Goal: Transaction & Acquisition: Purchase product/service

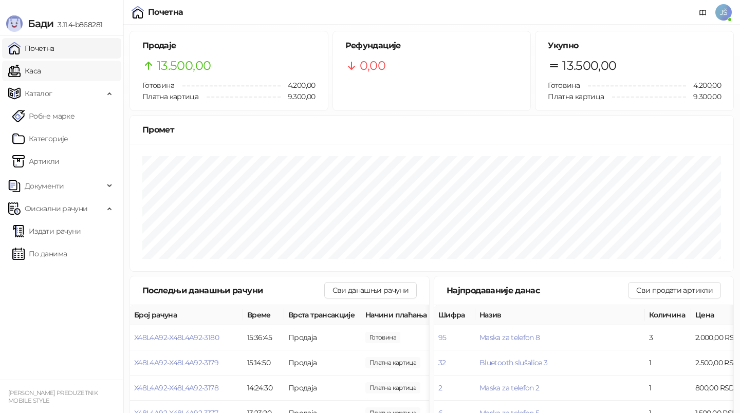
click at [41, 71] on link "Каса" at bounding box center [24, 71] width 32 height 21
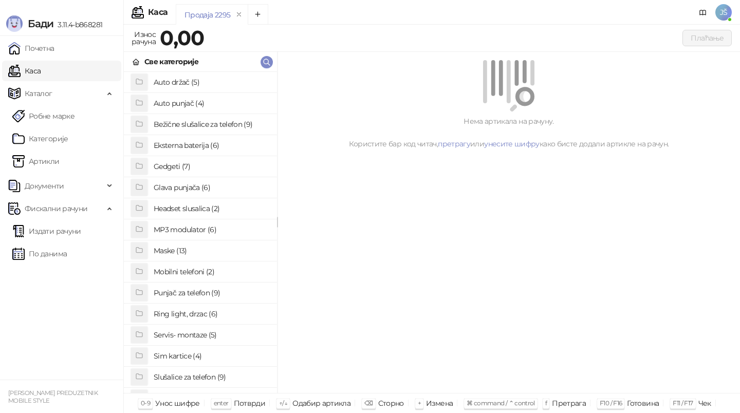
click at [195, 251] on h4 "Maske (13)" at bounding box center [211, 251] width 115 height 16
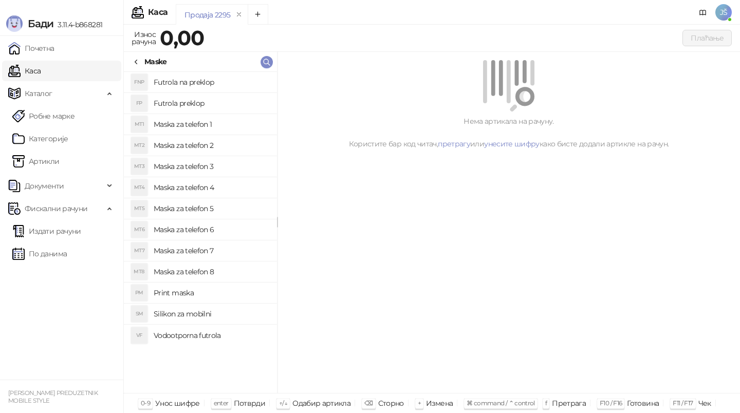
click at [220, 187] on h4 "Maska za telefon 4" at bounding box center [211, 187] width 115 height 16
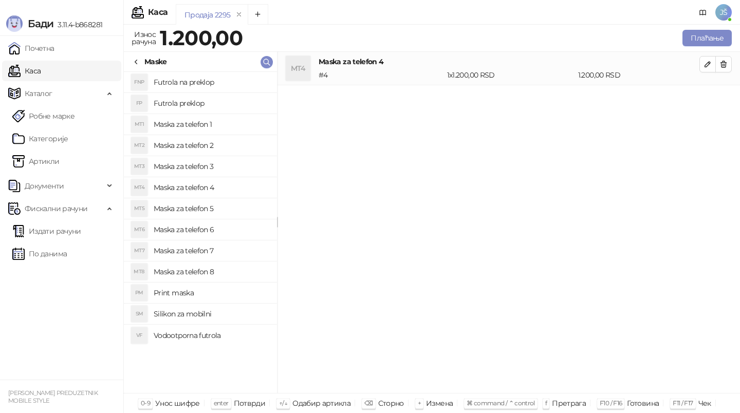
click at [136, 62] on icon at bounding box center [136, 62] width 2 height 4
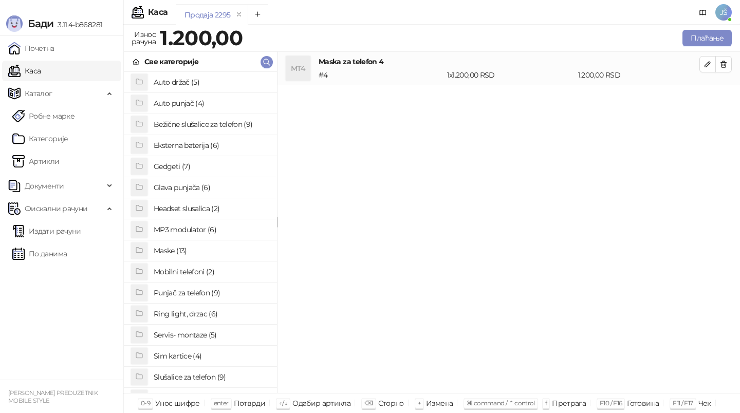
scroll to position [50, 0]
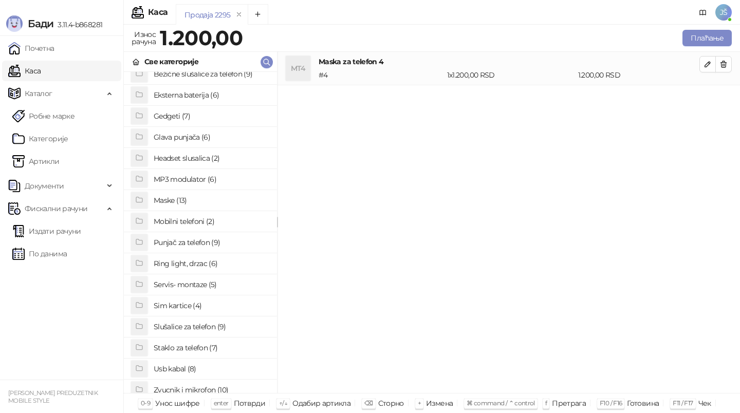
click at [200, 346] on h4 "Staklo za telefon (7)" at bounding box center [211, 348] width 115 height 16
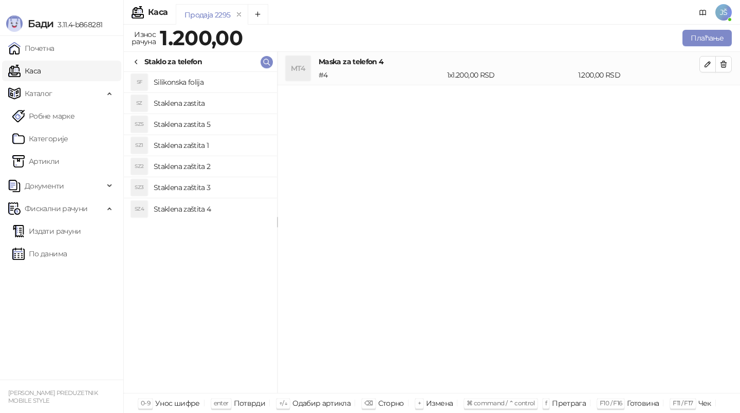
click at [214, 100] on h4 "Staklena zastita" at bounding box center [211, 103] width 115 height 16
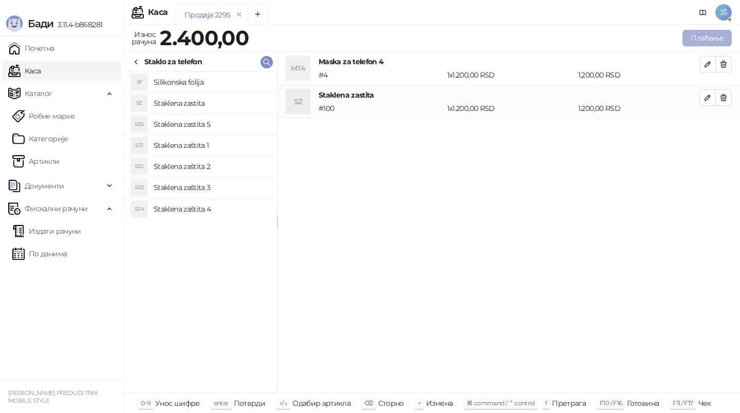
click at [725, 39] on button "Плаћање" at bounding box center [706, 38] width 49 height 16
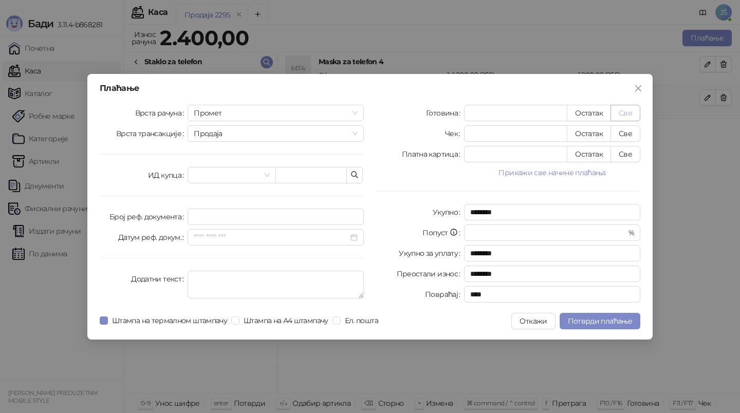
click at [626, 112] on button "Све" at bounding box center [625, 113] width 30 height 16
type input "****"
click at [582, 322] on span "Потврди плаћање" at bounding box center [600, 321] width 64 height 9
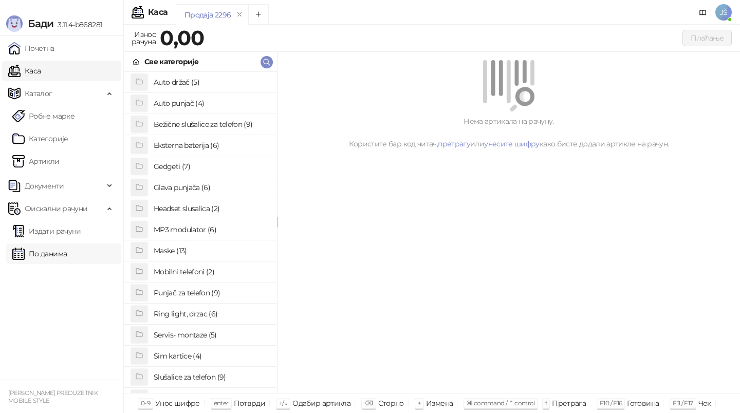
click at [67, 258] on link "По данима" at bounding box center [39, 254] width 54 height 21
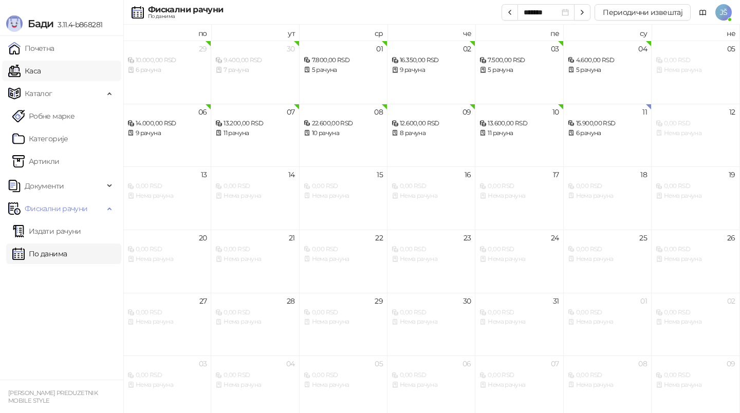
click at [41, 69] on link "Каса" at bounding box center [24, 71] width 32 height 21
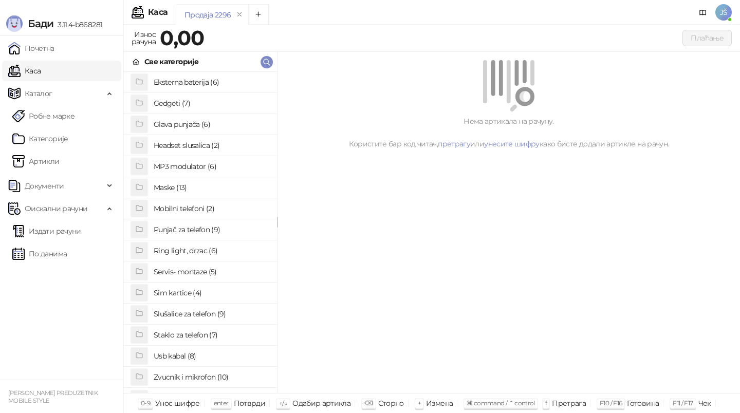
scroll to position [69, 0]
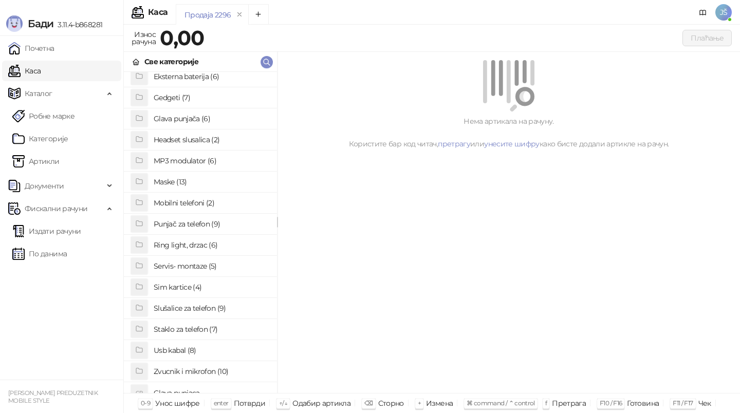
click at [192, 352] on h4 "Usb kabal (8)" at bounding box center [211, 350] width 115 height 16
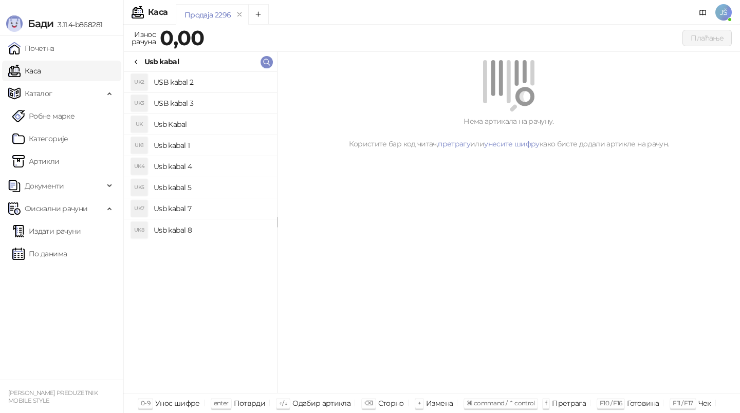
click at [198, 146] on h4 "Usb kabal 1" at bounding box center [211, 145] width 115 height 16
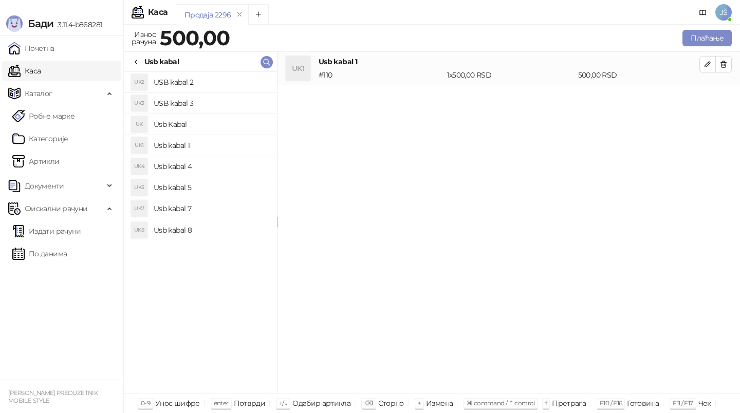
click at [228, 91] on li "UK2 USB kabal 2" at bounding box center [200, 82] width 153 height 21
click at [240, 78] on h4 "USB kabal 2" at bounding box center [211, 82] width 115 height 16
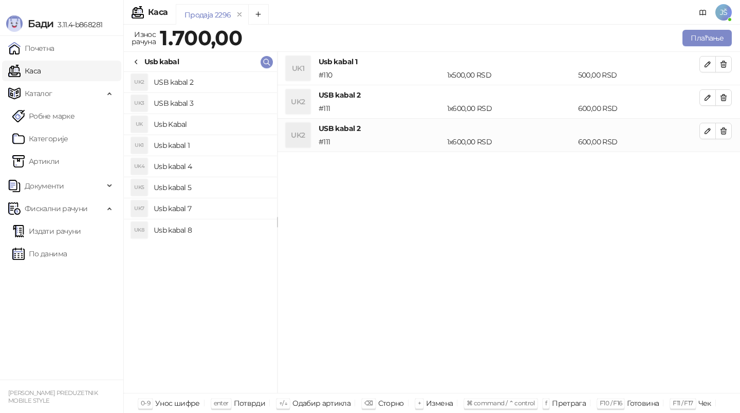
click at [219, 181] on h4 "Usb kabal 5" at bounding box center [211, 187] width 115 height 16
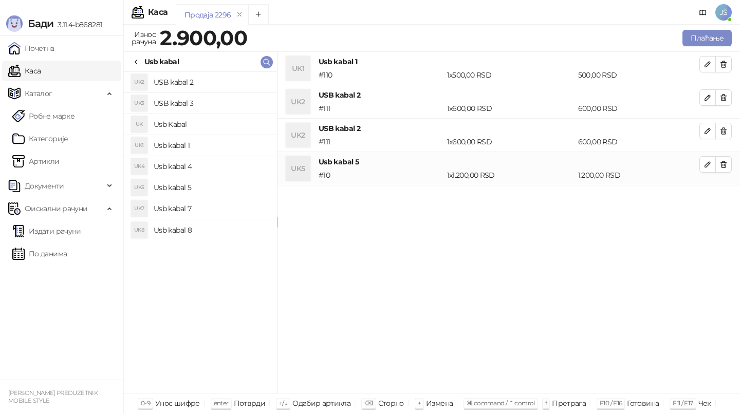
click at [217, 227] on h4 "Usb kabal 8" at bounding box center [211, 230] width 115 height 16
click at [227, 212] on h4 "Usb kabal 7" at bounding box center [211, 208] width 115 height 16
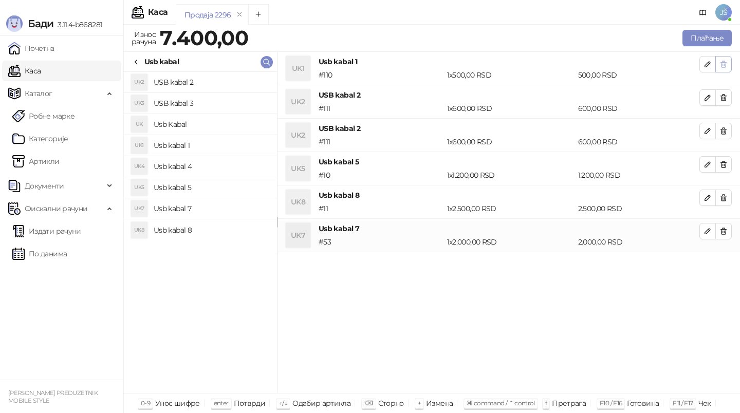
click at [725, 66] on icon "button" at bounding box center [723, 64] width 8 height 8
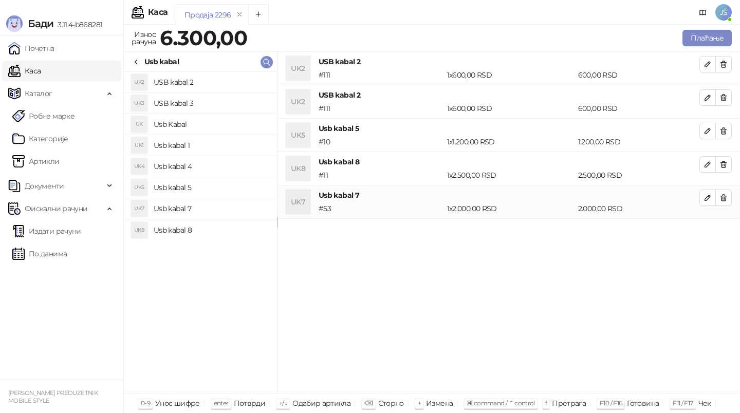
click at [725, 66] on icon "button" at bounding box center [723, 64] width 8 height 8
click at [726, 66] on icon "button" at bounding box center [724, 64] width 6 height 6
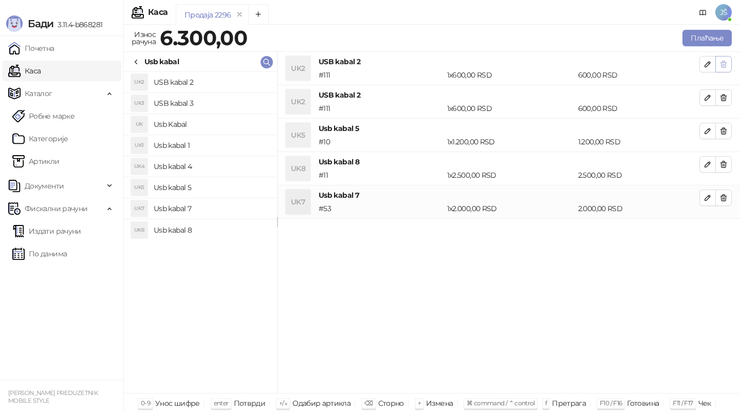
click at [726, 66] on icon "button" at bounding box center [724, 64] width 6 height 6
click at [726, 101] on icon "button" at bounding box center [723, 98] width 8 height 8
click at [726, 102] on span "button" at bounding box center [723, 97] width 8 height 10
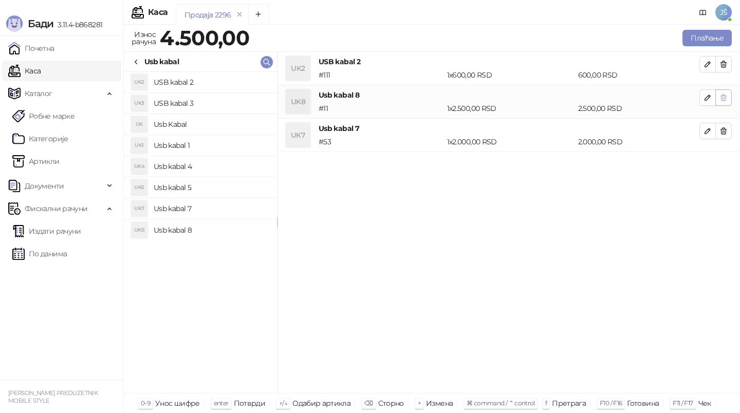
click at [727, 102] on button "button" at bounding box center [723, 97] width 16 height 16
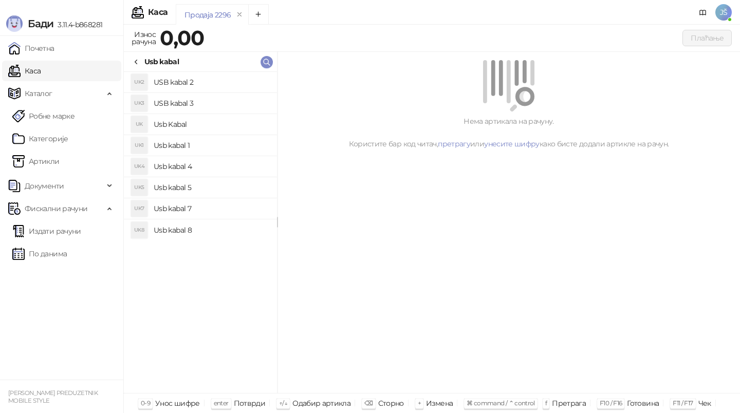
click at [137, 60] on icon at bounding box center [136, 62] width 8 height 8
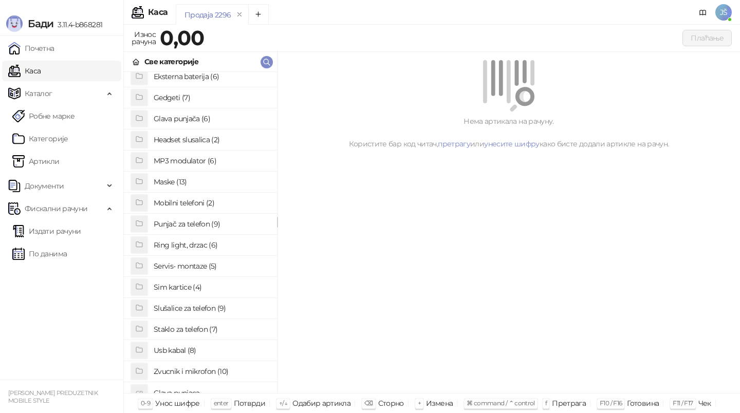
scroll to position [79, 0]
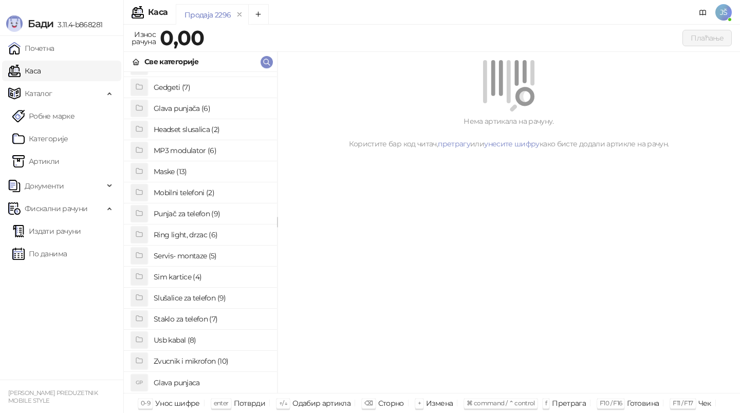
click at [187, 339] on h4 "Usb kabal (8)" at bounding box center [211, 340] width 115 height 16
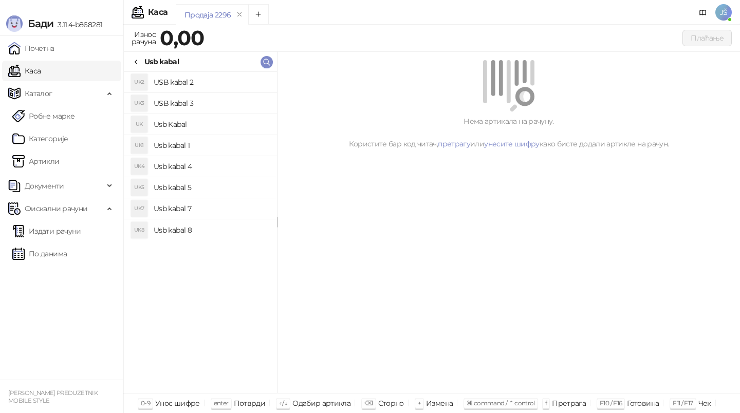
click at [168, 226] on h4 "Usb kabal 8" at bounding box center [211, 230] width 115 height 16
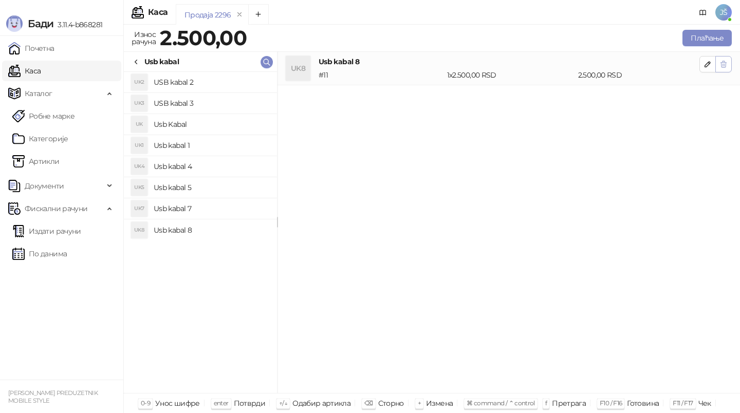
click at [728, 71] on button "button" at bounding box center [723, 64] width 16 height 16
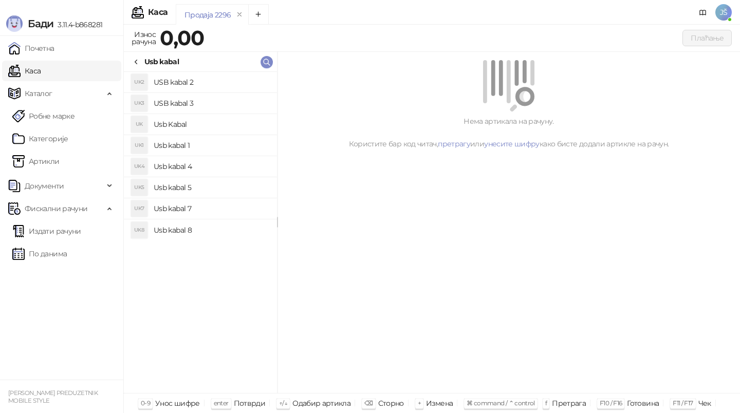
click at [137, 64] on icon at bounding box center [136, 62] width 8 height 8
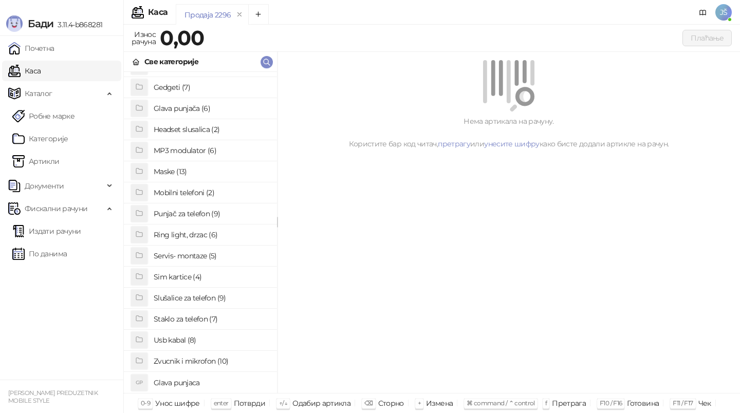
click at [181, 342] on h4 "Usb kabal (8)" at bounding box center [211, 340] width 115 height 16
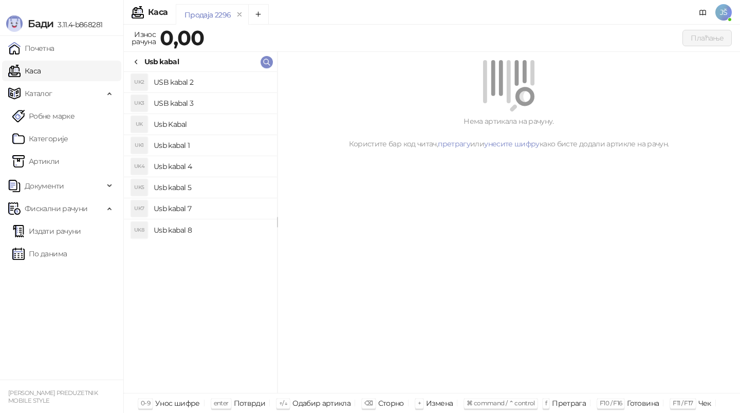
click at [203, 218] on li "UK7 Usb kabal 7" at bounding box center [200, 208] width 153 height 21
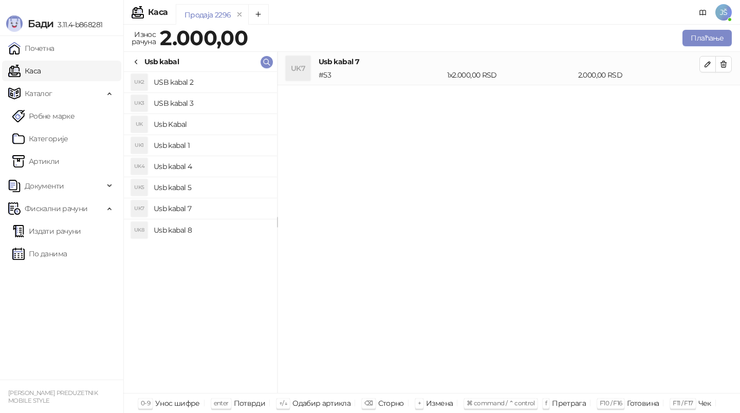
click at [224, 140] on h4 "Usb kabal 1" at bounding box center [211, 145] width 115 height 16
click at [230, 130] on h4 "Usb Kabal" at bounding box center [211, 124] width 115 height 16
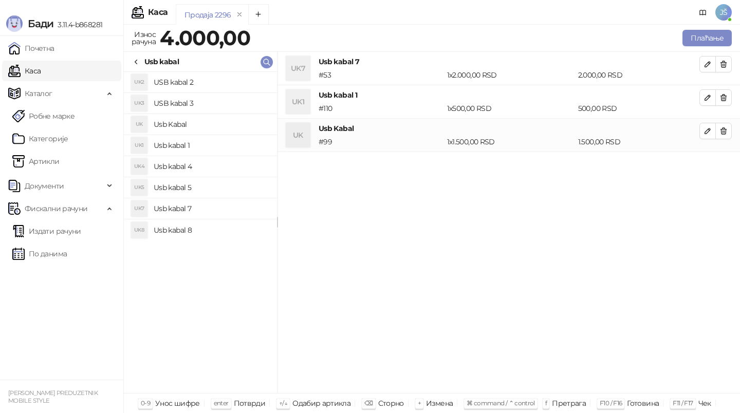
click at [221, 164] on h4 "Usb kabal 4" at bounding box center [211, 166] width 115 height 16
click at [730, 60] on button "button" at bounding box center [723, 64] width 16 height 16
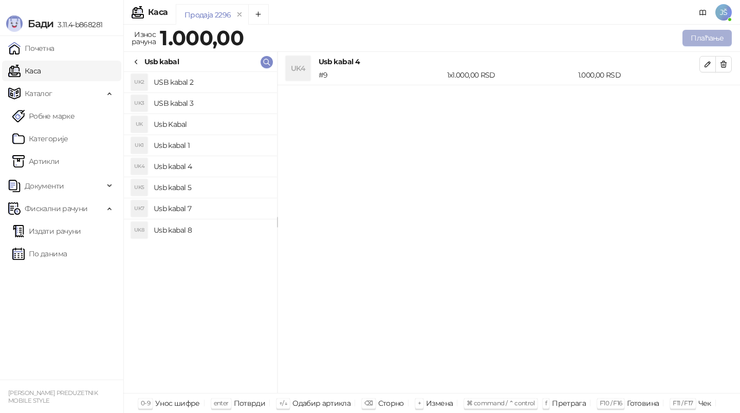
click at [701, 41] on button "Плаћање" at bounding box center [706, 38] width 49 height 16
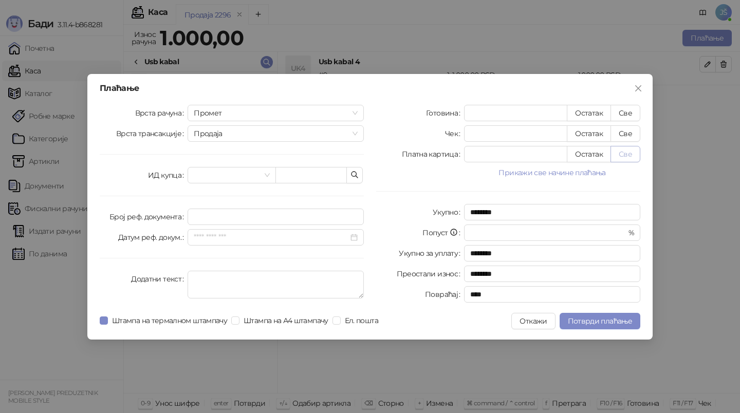
click at [628, 155] on button "Све" at bounding box center [625, 154] width 30 height 16
type input "****"
click at [600, 322] on span "Потврди плаћање" at bounding box center [600, 321] width 64 height 9
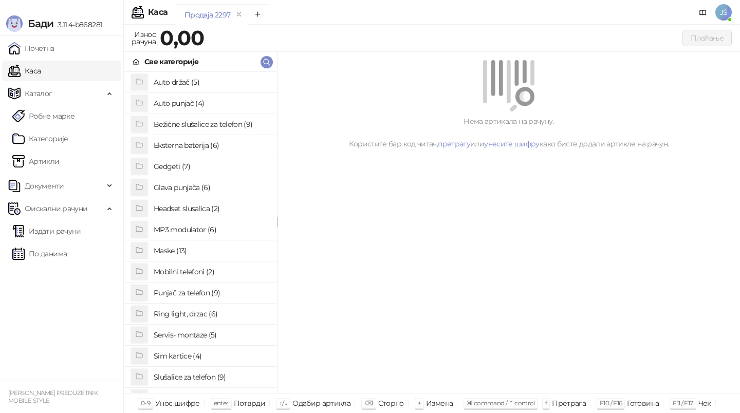
click at [206, 377] on h4 "Slušalice za telefon (9)" at bounding box center [211, 377] width 115 height 16
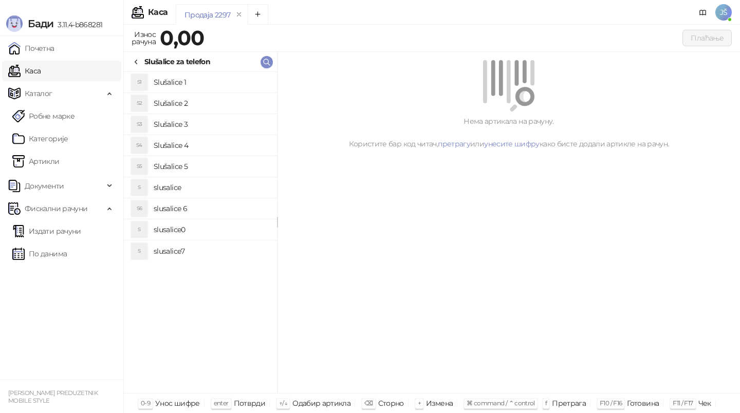
click at [184, 196] on li "S slusalice" at bounding box center [200, 187] width 153 height 21
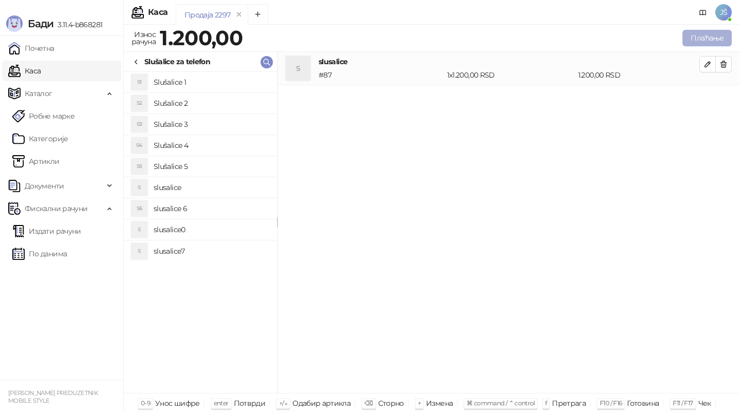
click at [707, 35] on button "Плаћање" at bounding box center [706, 38] width 49 height 16
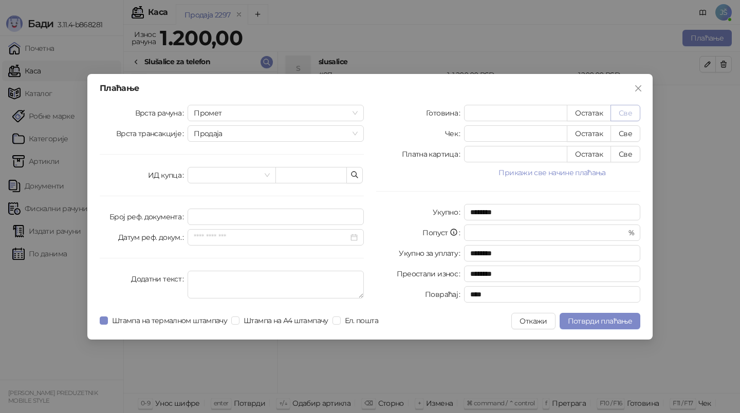
click at [635, 114] on button "Све" at bounding box center [625, 113] width 30 height 16
type input "****"
click at [589, 324] on span "Потврди плаћање" at bounding box center [600, 321] width 64 height 9
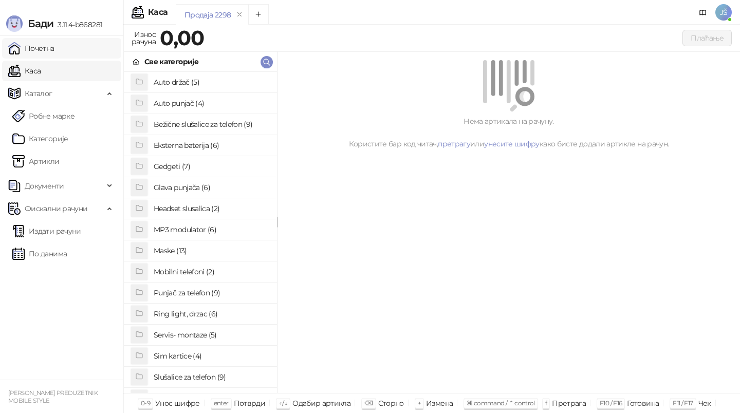
click at [50, 50] on link "Почетна" at bounding box center [31, 48] width 46 height 21
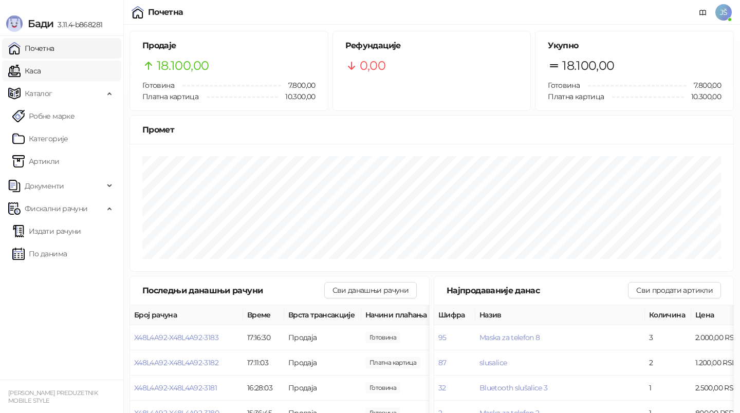
click at [41, 67] on link "Каса" at bounding box center [24, 71] width 32 height 21
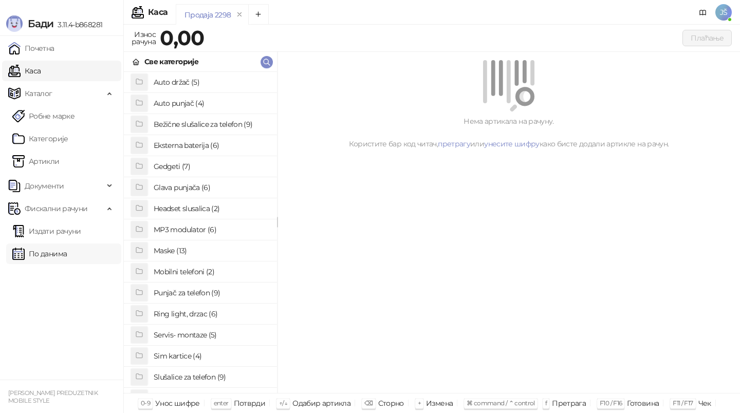
click at [67, 249] on link "По данима" at bounding box center [39, 254] width 54 height 21
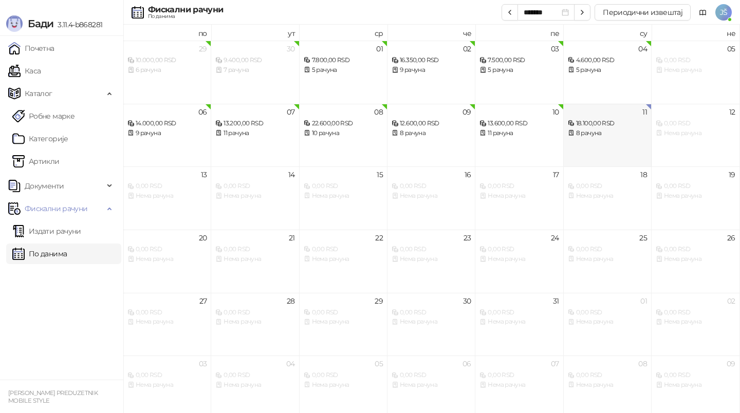
click at [613, 115] on div "18.100,00 RSD 8 рачуна" at bounding box center [607, 123] width 79 height 30
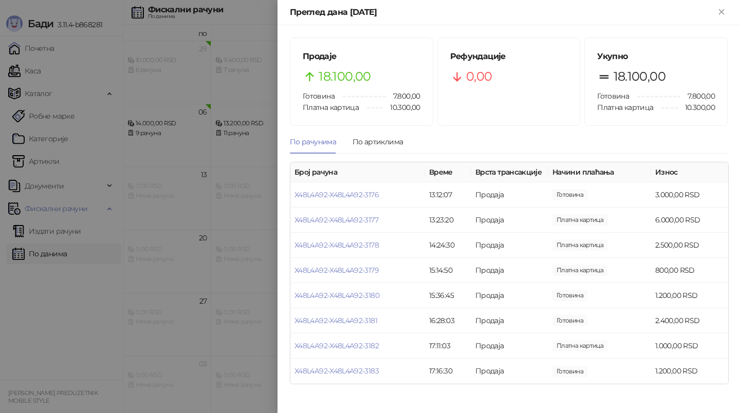
click at [64, 341] on div at bounding box center [370, 206] width 740 height 413
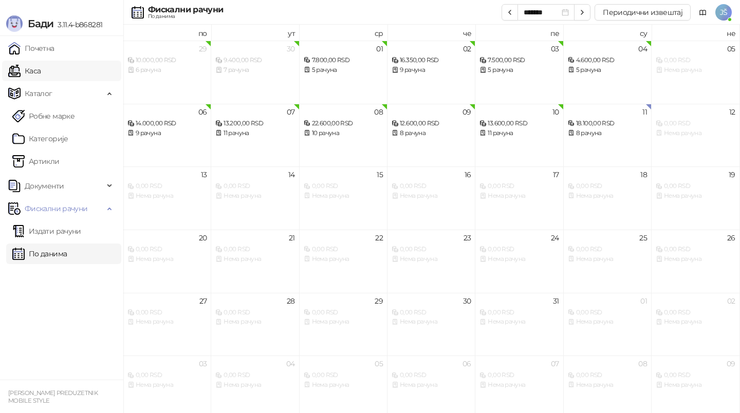
click at [41, 68] on link "Каса" at bounding box center [24, 71] width 32 height 21
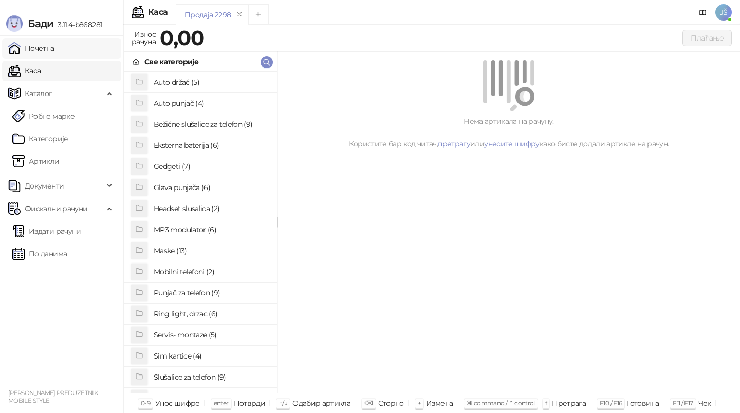
click at [45, 55] on link "Почетна" at bounding box center [31, 48] width 46 height 21
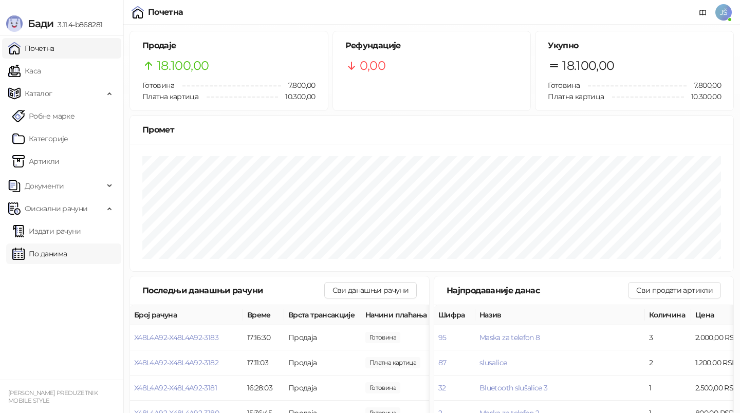
click at [37, 251] on link "По данима" at bounding box center [39, 254] width 54 height 21
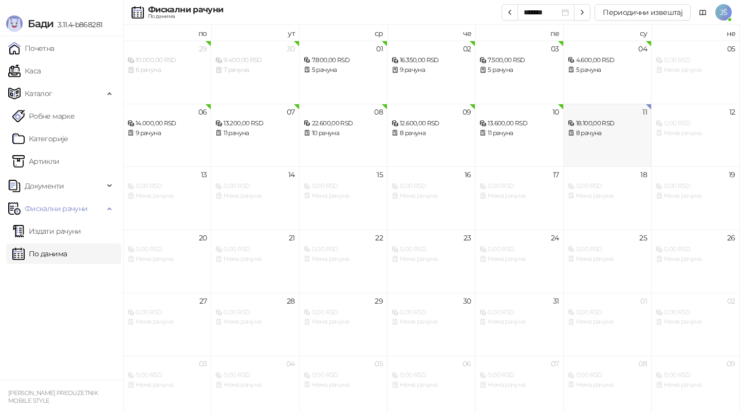
click at [608, 137] on div "8 рачуна" at bounding box center [607, 133] width 79 height 10
